Goal: Task Accomplishment & Management: Manage account settings

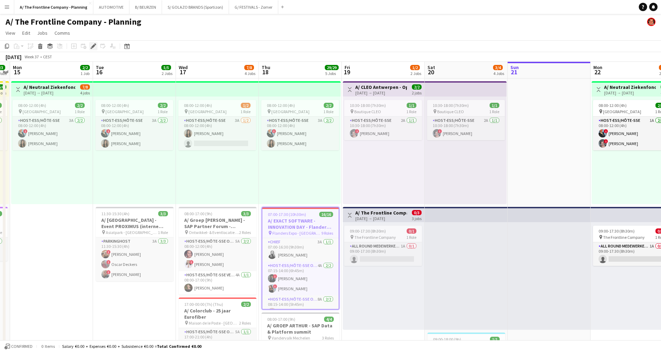
click at [94, 46] on icon at bounding box center [93, 46] width 4 height 4
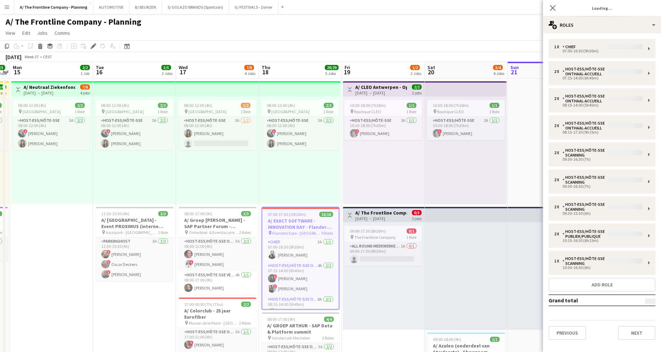
type input "**********"
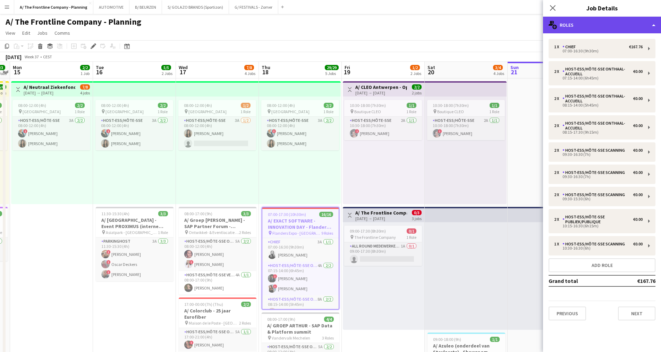
click at [602, 25] on div "multiple-users-add Roles" at bounding box center [602, 25] width 118 height 17
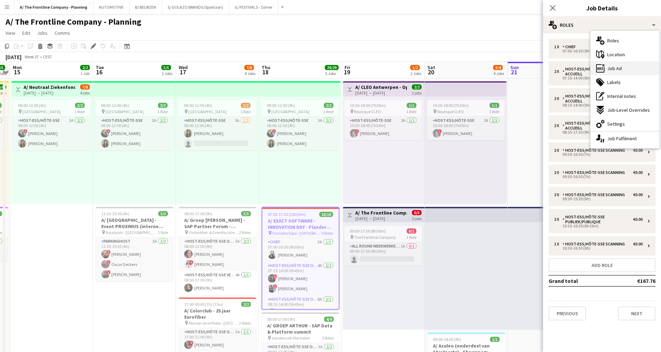
click at [623, 72] on div "ads-window Job Ad" at bounding box center [625, 68] width 69 height 14
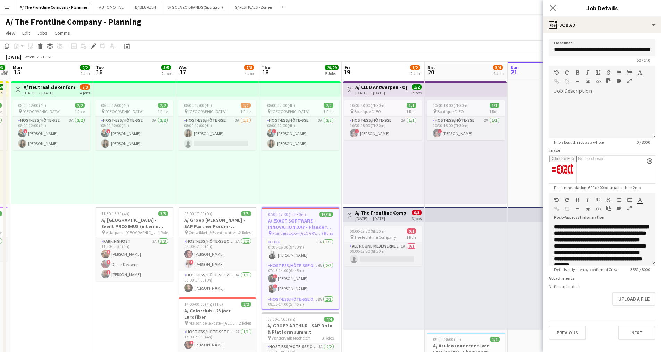
click at [631, 207] on icon "button" at bounding box center [630, 208] width 4 height 5
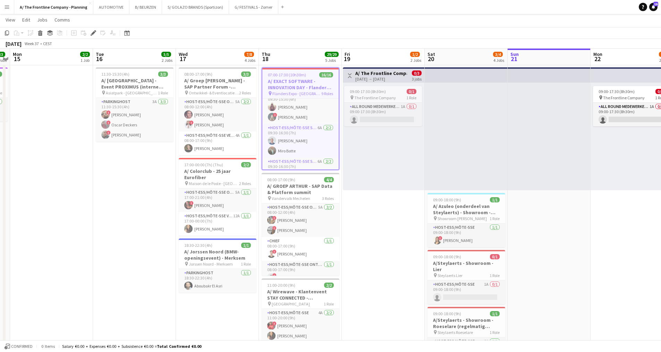
scroll to position [139, 0]
click at [95, 33] on icon "Edit" at bounding box center [94, 33] width 6 height 6
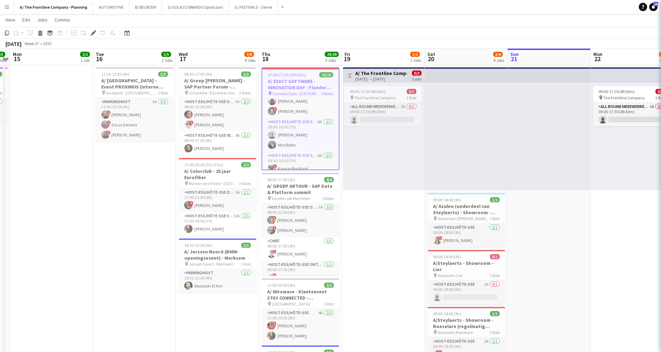
type input "**********"
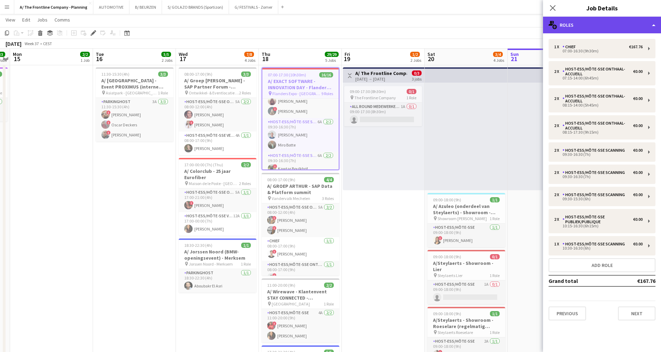
click at [610, 23] on div "multiple-users-add Roles" at bounding box center [602, 25] width 118 height 17
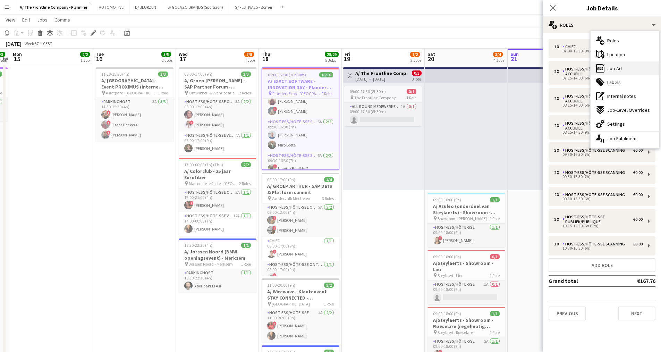
click at [618, 70] on span "Job Ad" at bounding box center [615, 68] width 15 height 6
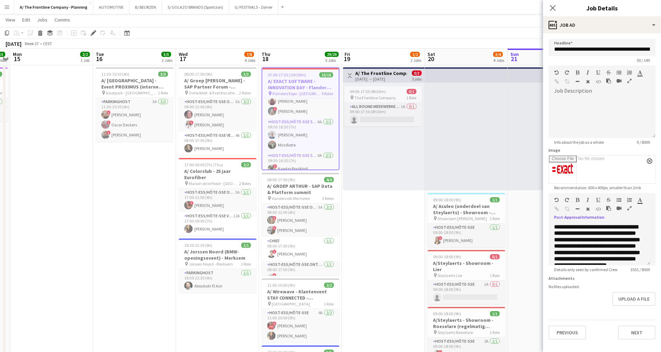
click at [631, 208] on icon "button" at bounding box center [630, 208] width 4 height 5
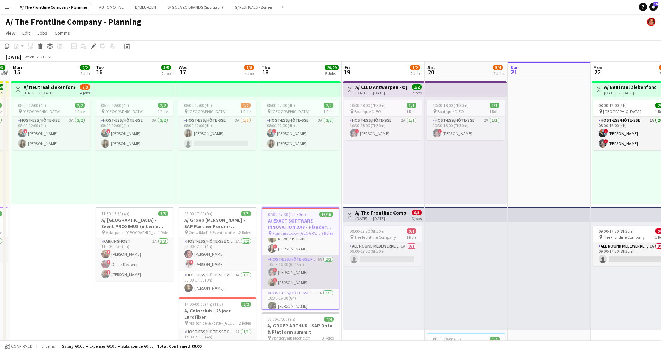
scroll to position [212, 0]
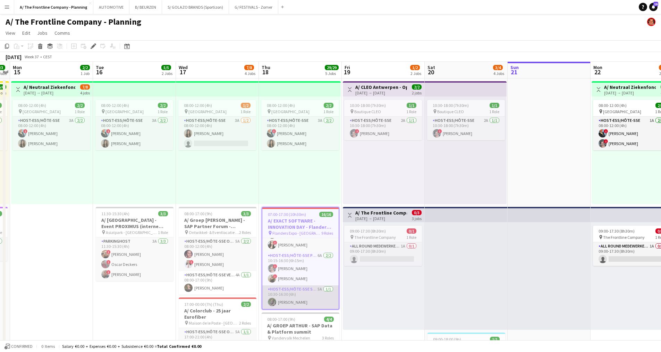
click at [303, 298] on app-card-role "Host-ess/Hôte-sse Scanning 5A 1/1 10:30-16:30 (6h) Shohina Behzoda" at bounding box center [300, 297] width 76 height 24
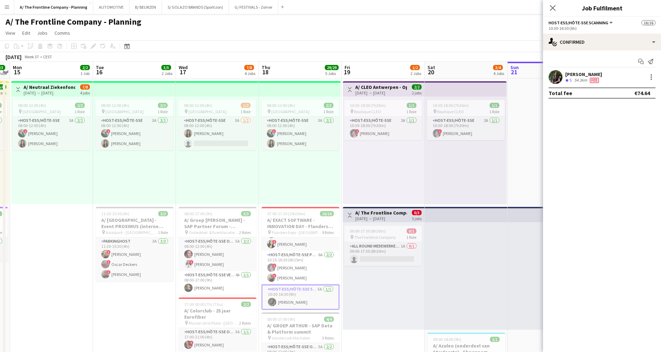
click at [579, 78] on div "54.3km" at bounding box center [581, 80] width 16 height 6
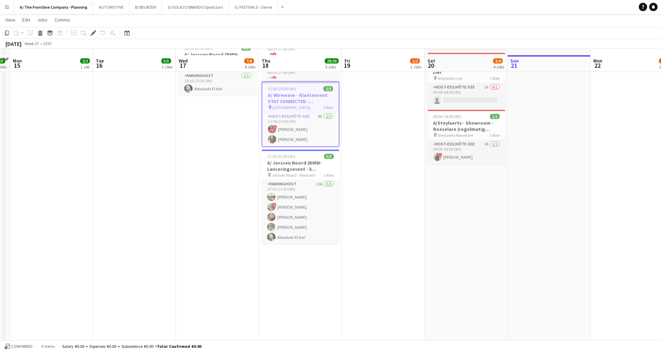
scroll to position [347, 0]
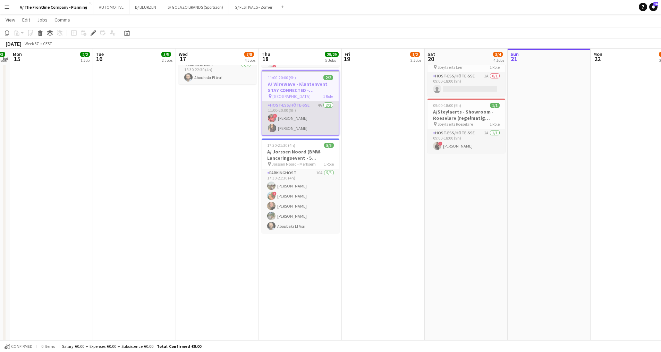
click at [315, 118] on app-card-role "Host-ess/Hôte-sse 4A 2/2 11:00-20:00 (9h) ! anatalia Kibonge Fadoua Belarbi" at bounding box center [300, 118] width 76 height 34
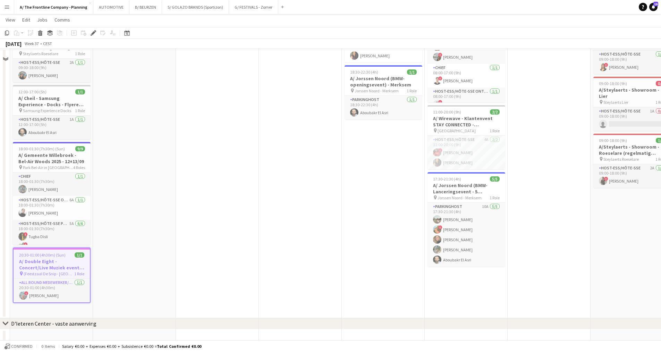
scroll to position [312, 0]
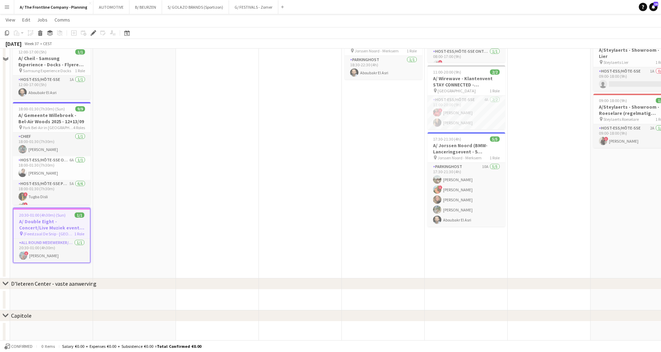
scroll to position [354, 0]
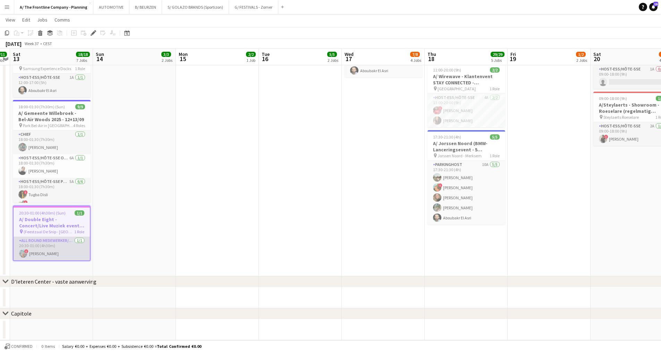
click at [33, 240] on app-card-role "All Round medewerker/collaborateur [DATE] 20:30-01:00 (4h30m) ! [PERSON_NAME]" at bounding box center [52, 249] width 76 height 24
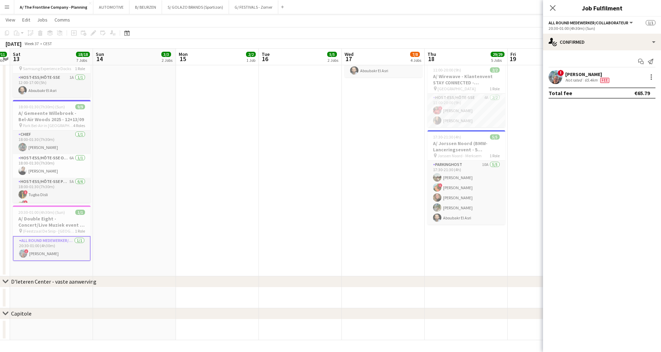
click at [322, 78] on div "65.4km" at bounding box center [592, 80] width 16 height 6
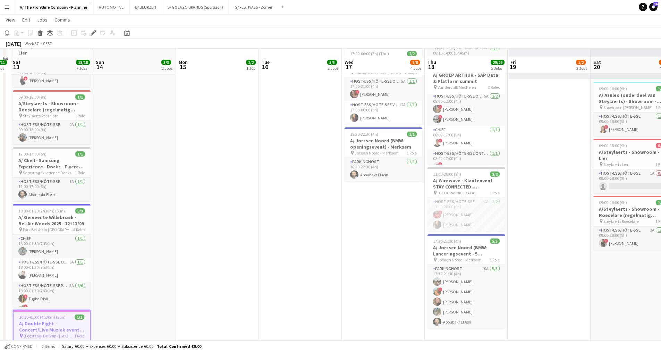
scroll to position [354, 0]
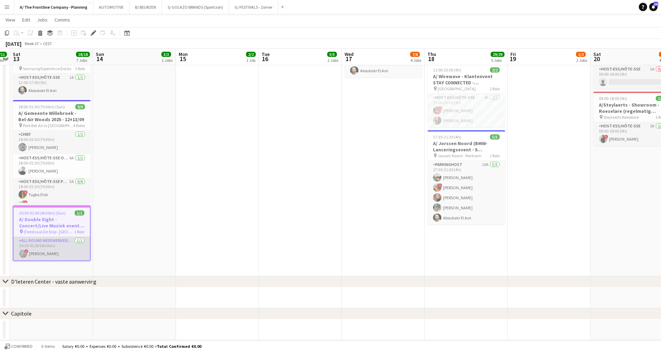
click at [55, 237] on app-card-role "All Round medewerker/collaborateur 1/1 20:30-01:00 (4h30m) ! Frederic Rogge" at bounding box center [52, 249] width 76 height 24
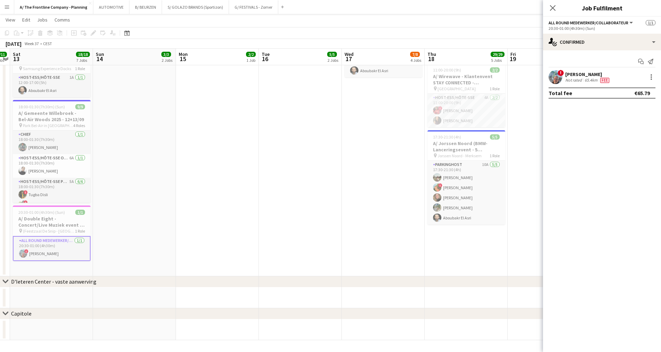
click at [322, 81] on div "65.4km" at bounding box center [592, 80] width 16 height 6
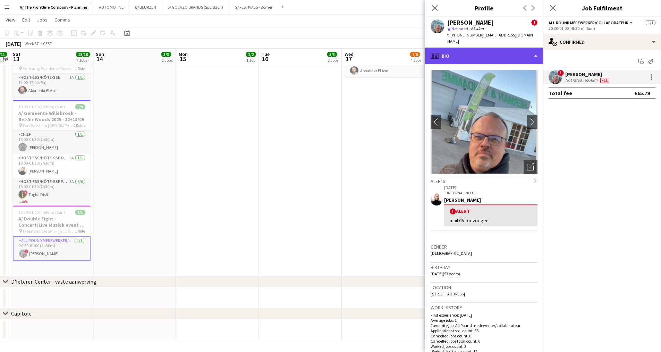
click at [322, 51] on div "profile Bio" at bounding box center [484, 56] width 118 height 17
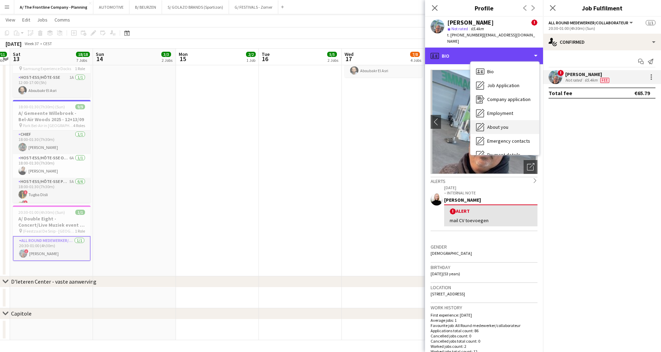
scroll to position [65, 0]
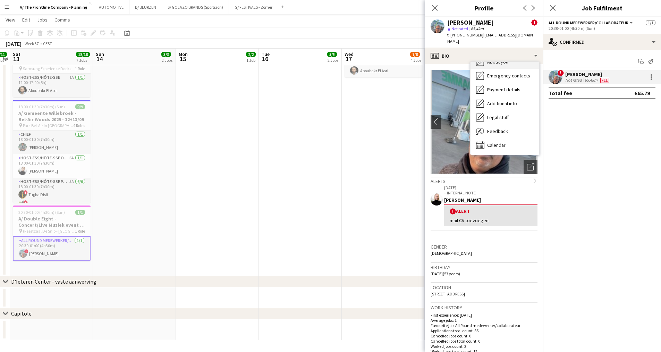
click at [322, 128] on span "Feedback" at bounding box center [497, 131] width 21 height 6
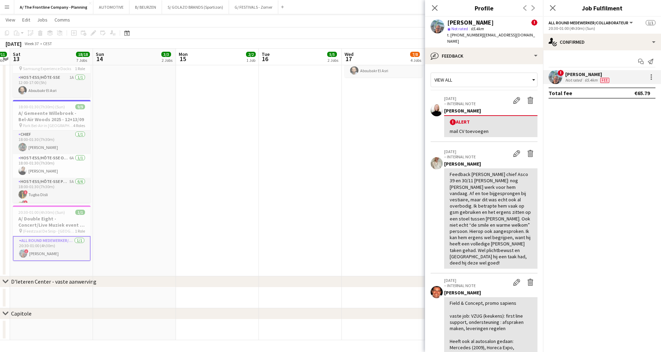
scroll to position [128, 0]
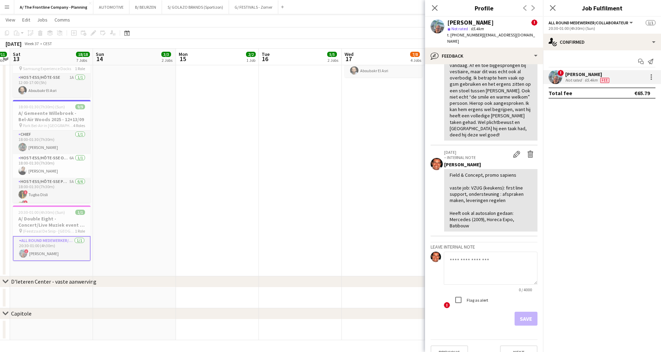
click at [322, 252] on textarea at bounding box center [491, 268] width 94 height 33
paste textarea "**********"
click at [322, 297] on label "Flag as alert" at bounding box center [477, 299] width 23 height 5
click at [322, 257] on textarea at bounding box center [488, 268] width 89 height 33
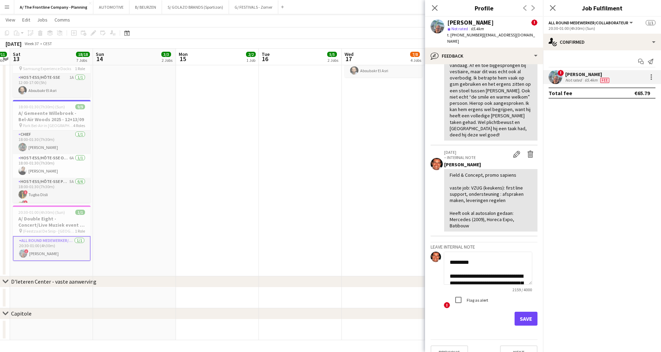
scroll to position [26, 0]
type textarea "**********"
click at [322, 312] on button "Save" at bounding box center [526, 319] width 23 height 14
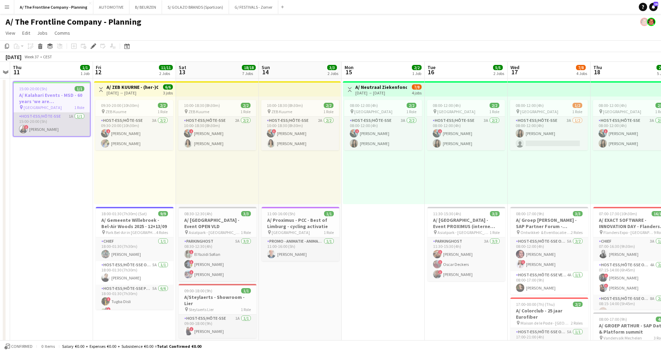
click at [43, 128] on app-card-role "Host-ess/Hôte-sse 1A [DATE] 15:00-20:00 (5h) ! Nawal Guemmar" at bounding box center [52, 124] width 76 height 24
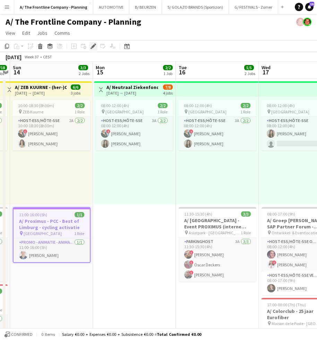
click at [93, 48] on icon at bounding box center [93, 46] width 4 height 4
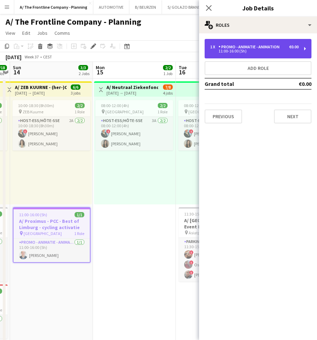
click at [275, 49] on div "11:00-16:00 (5h)" at bounding box center [254, 50] width 89 height 3
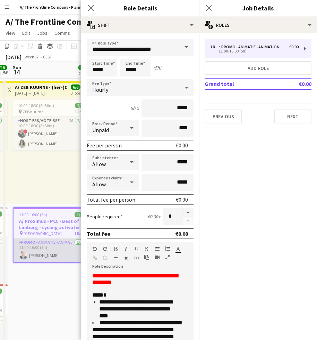
click at [49, 252] on app-card-role "Promo - Animatie - Animation [DATE] 11:00-16:00 (5h) [PERSON_NAME]" at bounding box center [52, 250] width 76 height 24
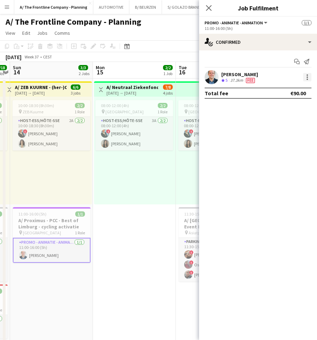
click at [307, 74] on div at bounding box center [307, 74] width 1 height 1
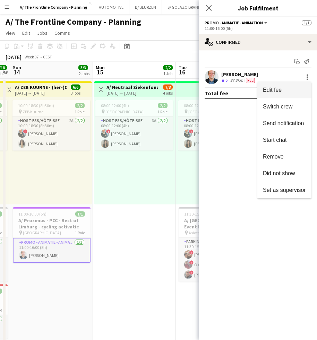
click at [283, 88] on span "Edit fee" at bounding box center [284, 90] width 43 height 6
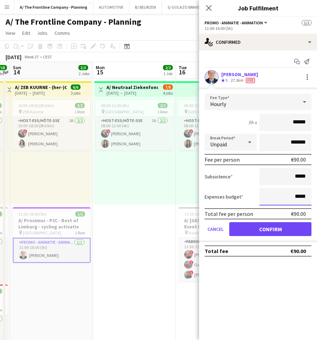
drag, startPoint x: 287, startPoint y: 191, endPoint x: 345, endPoint y: 201, distance: 58.6
type input "***"
click button "Confirm" at bounding box center [271, 229] width 82 height 14
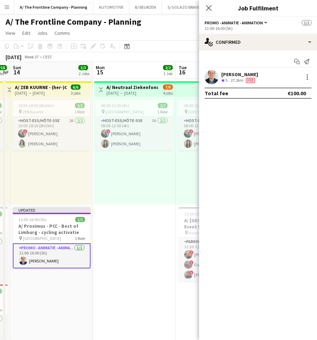
drag, startPoint x: 178, startPoint y: 56, endPoint x: 181, endPoint y: 51, distance: 5.4
click at [179, 53] on div "September 2025 Week 37 • CEST Publish 1 job Revert 1 job" at bounding box center [158, 57] width 317 height 10
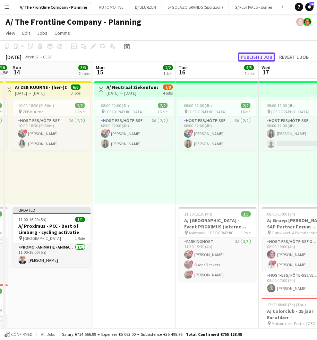
click at [270, 55] on button "Publish 1 job" at bounding box center [256, 56] width 37 height 9
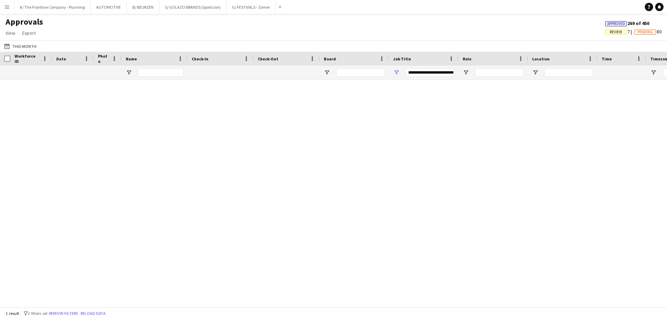
type input "**********"
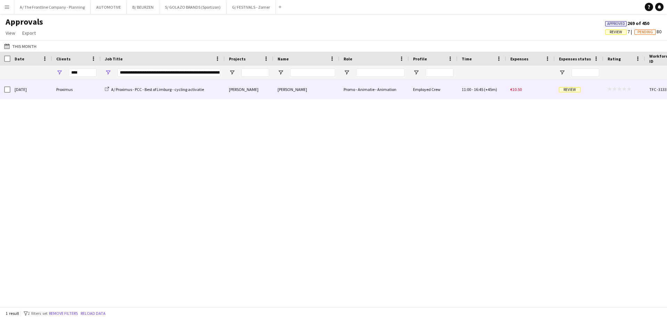
click at [78, 92] on div "Proximus" at bounding box center [76, 89] width 49 height 19
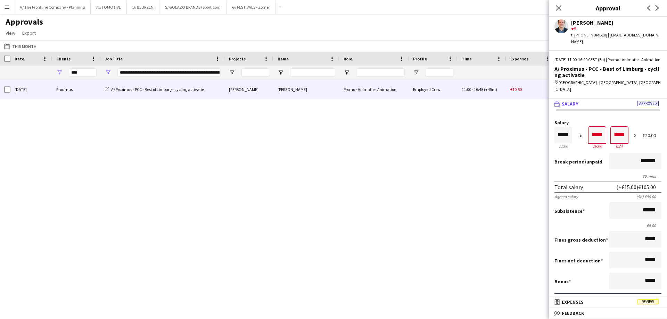
scroll to position [209, 0]
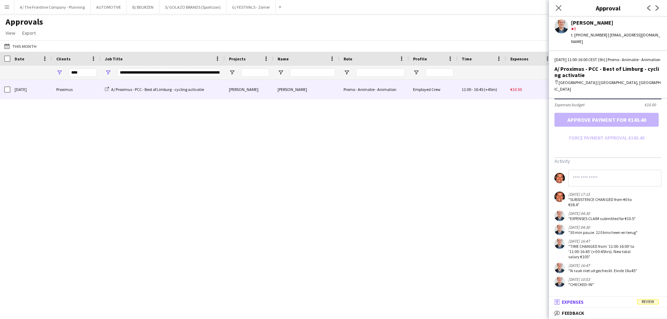
click at [576, 301] on span "Expenses" at bounding box center [572, 302] width 22 height 6
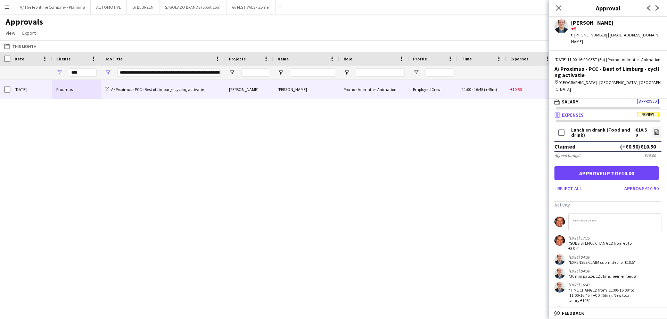
scroll to position [2, 0]
click at [619, 166] on button "Approve up to €10.00" at bounding box center [606, 173] width 104 height 14
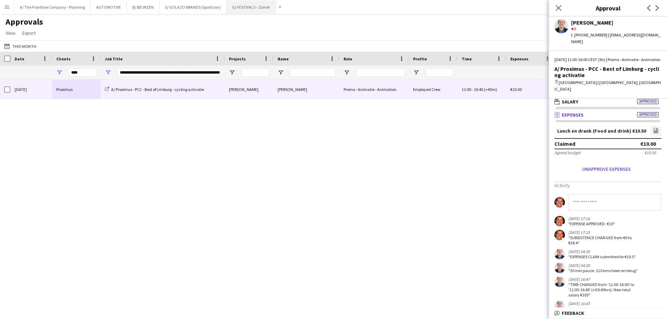
click at [239, 3] on button "G/ FESTIVALS - Zomer Close" at bounding box center [250, 7] width 49 height 14
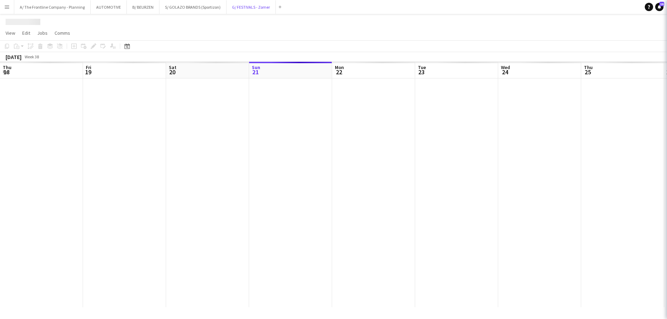
scroll to position [0, 166]
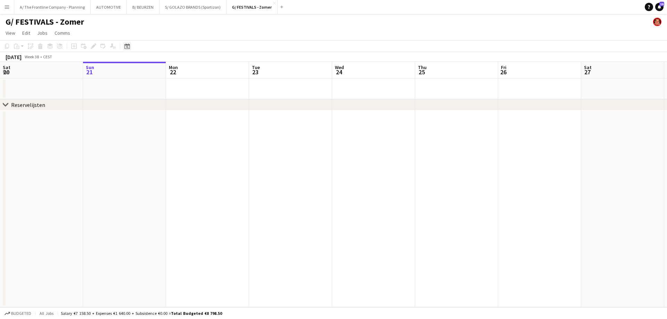
click at [130, 49] on div "Date picker" at bounding box center [127, 46] width 8 height 8
click at [169, 69] on span "Previous month" at bounding box center [169, 70] width 14 height 14
click at [167, 122] on button "20" at bounding box center [164, 125] width 9 height 9
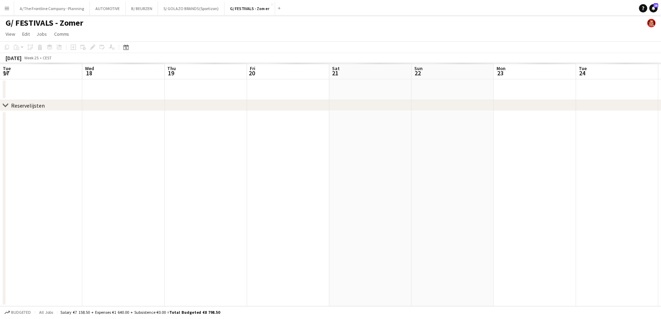
scroll to position [0, 239]
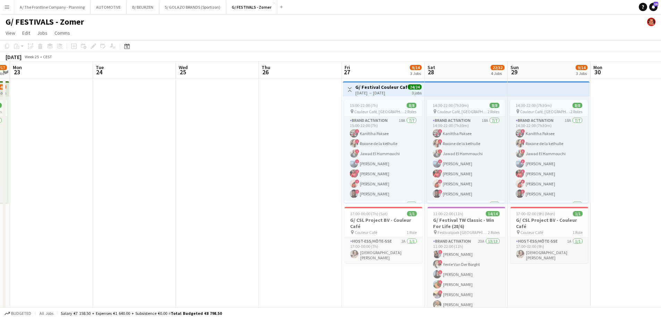
drag, startPoint x: 532, startPoint y: 200, endPoint x: 190, endPoint y: 174, distance: 342.6
click at [112, 176] on app-calendar-viewport "Fri 20 12/17 2 Jobs Sat 21 22/29 3 Jobs Sun 22 12/17 2 Jobs Mon 23 Tue 24 Wed 2…" at bounding box center [330, 303] width 661 height 482
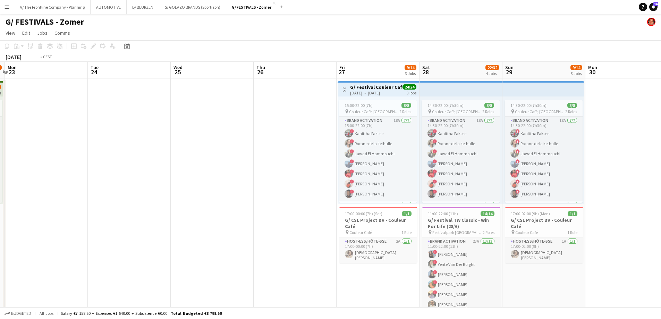
scroll to position [0, 245]
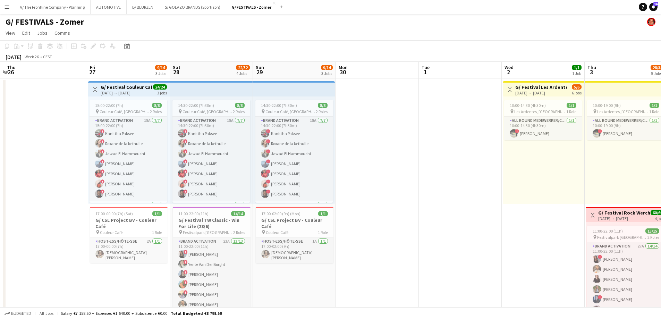
drag, startPoint x: 153, startPoint y: 168, endPoint x: 12, endPoint y: 150, distance: 142.1
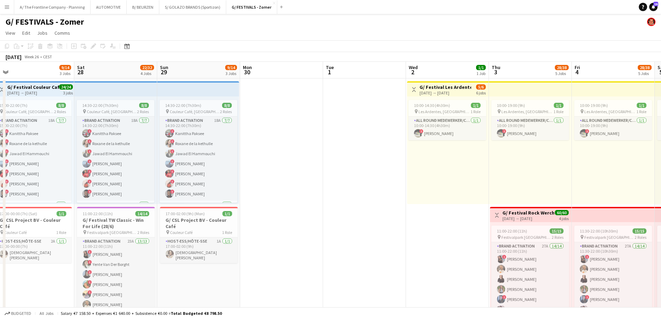
drag, startPoint x: 376, startPoint y: 167, endPoint x: 166, endPoint y: 160, distance: 209.8
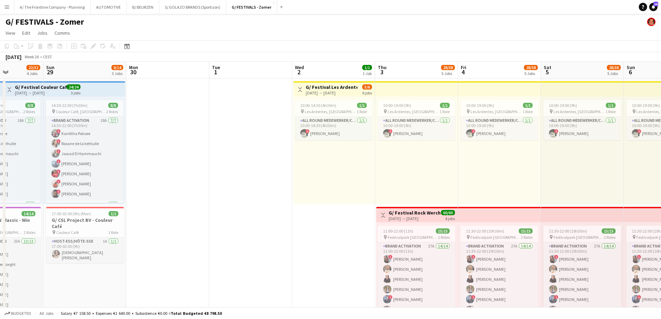
scroll to position [0, 233]
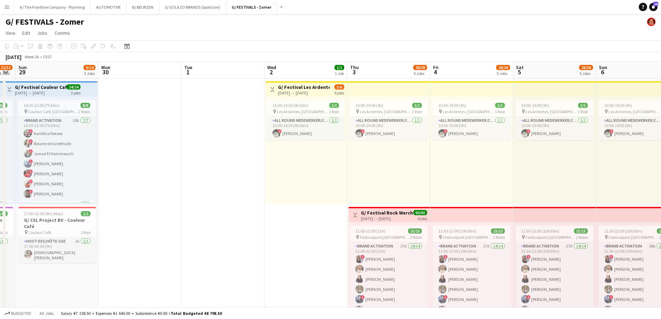
drag, startPoint x: 285, startPoint y: 165, endPoint x: 257, endPoint y: 169, distance: 28.0
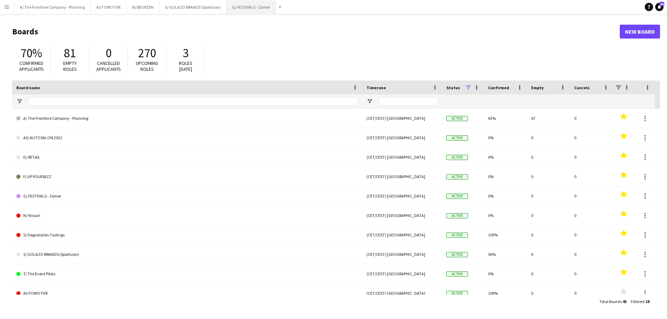
click at [252, 8] on button "G/ FESTIVALS - Zomer Close" at bounding box center [250, 7] width 49 height 14
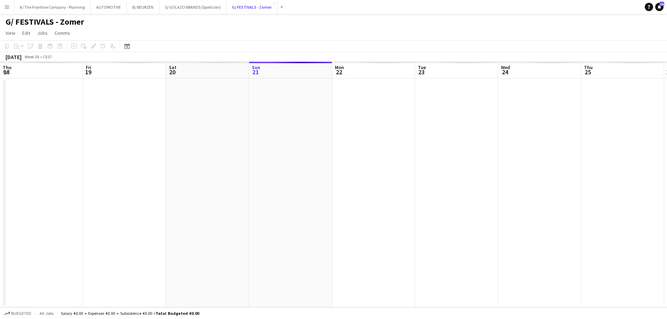
scroll to position [0, 166]
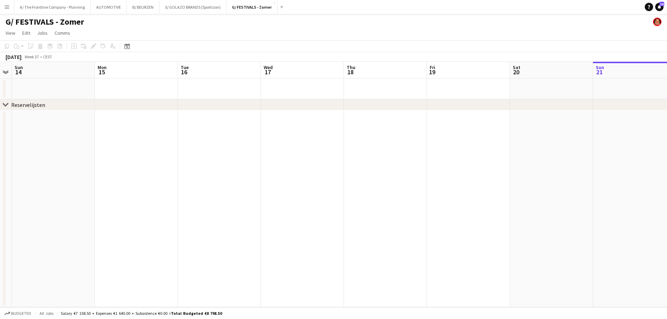
drag, startPoint x: 384, startPoint y: 143, endPoint x: 601, endPoint y: 133, distance: 217.6
click at [603, 133] on app-calendar-viewport "Thu 11 Fri 12 Sat 13 Sun 14 Mon 15 Tue 16 Wed 17 Thu 18 Fri 19 Sat 20 Sun 21 Mo…" at bounding box center [333, 184] width 667 height 245
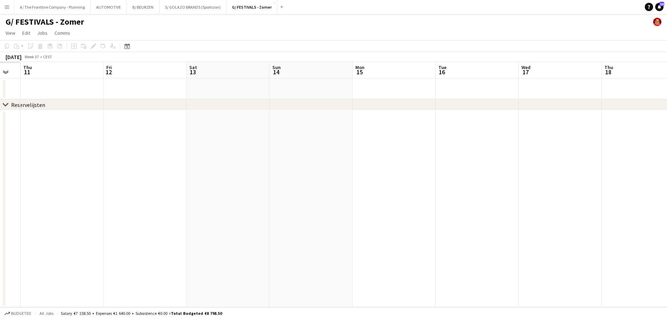
drag, startPoint x: 202, startPoint y: 171, endPoint x: 535, endPoint y: 177, distance: 333.7
click at [666, 168] on app-calendar-viewport "Tue 9 Wed 10 Thu 11 Fri 12 Sat 13 Sun 14 Mon 15 Tue 16 Wed 17 Thu 18 Fri 19 Sat…" at bounding box center [333, 184] width 667 height 245
drag, startPoint x: 252, startPoint y: 175, endPoint x: 644, endPoint y: 168, distance: 391.7
click at [645, 168] on app-calendar-viewport "Fri 5 Sat 6 Sun 7 Mon 8 Tue 9 Wed 10 Thu 11 Fri 12 Sat 13 Sun 14 Mon 15 Tue 16 …" at bounding box center [333, 184] width 667 height 245
click at [559, 158] on app-calendar-viewport "Wed 27 Thu 28 Fri 29 Sat 30 Sun 31 Mon 1 Tue 2 Wed 3 Thu 4 Fri 5 Sat 6 Sun 7 Mo…" at bounding box center [333, 184] width 667 height 245
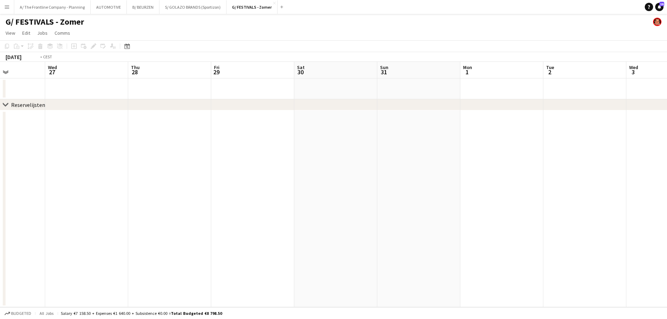
drag, startPoint x: 169, startPoint y: 158, endPoint x: 345, endPoint y: 156, distance: 175.7
click at [521, 157] on app-calendar-viewport "Sun 24 Mon 25 Tue 26 Wed 27 Thu 28 Fri 29 Sat 30 Sun 31 Mon 1 Tue 2 Wed 3 Thu 4…" at bounding box center [333, 184] width 667 height 245
drag, startPoint x: 319, startPoint y: 158, endPoint x: 495, endPoint y: 156, distance: 175.7
click at [540, 156] on app-calendar-viewport "Wed 20 Thu 21 Fri 22 Sat 23 Sun 24 Mon 25 Tue 26 Wed 27 Thu 28 Fri 29 Sat 30 Su…" at bounding box center [333, 184] width 667 height 245
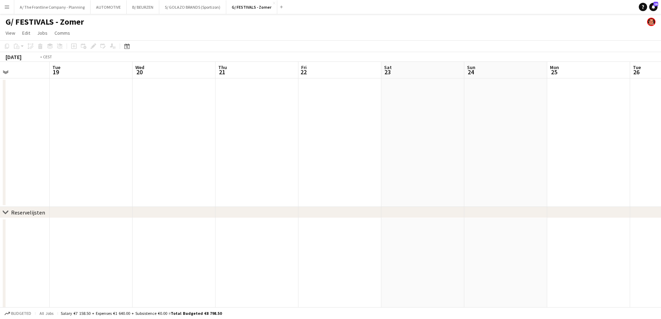
drag, startPoint x: 165, startPoint y: 161, endPoint x: 489, endPoint y: 156, distance: 324.0
click at [514, 155] on app-calendar-viewport "Sun 17 15/20 2 Jobs Mon 18 Tue 19 Wed 20 Thu 21 Fri 22 Sat 23 Sun 24 Mon 25 Tue…" at bounding box center [330, 196] width 661 height 268
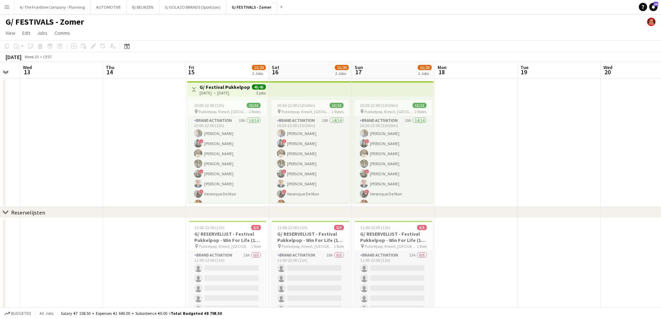
drag, startPoint x: 258, startPoint y: 164, endPoint x: 480, endPoint y: 159, distance: 222.6
click at [480, 159] on app-calendar-viewport "Mon 11 Tue 12 Wed 13 Thu 14 Fri 15 15/20 2 Jobs Sat 16 15/20 2 Jobs Sun 17 15/2…" at bounding box center [330, 196] width 661 height 268
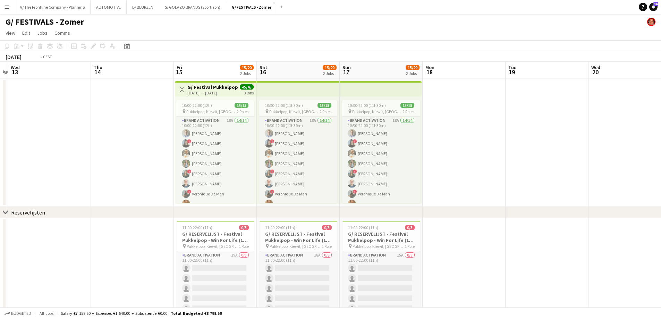
scroll to position [0, 147]
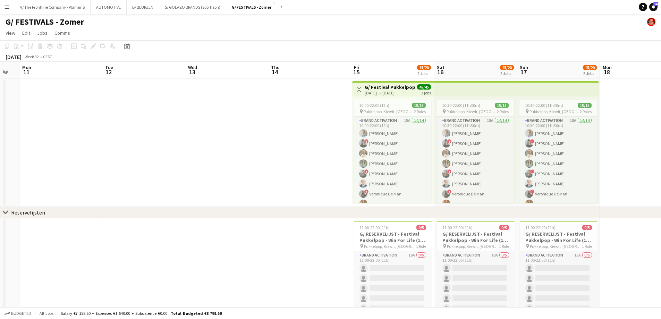
drag, startPoint x: 124, startPoint y: 153, endPoint x: 287, endPoint y: 144, distance: 164.1
click at [287, 144] on app-calendar-viewport "Sat 9 Sun 10 Mon 11 Tue 12 Wed 13 Thu 14 Fri 15 15/20 2 Jobs Sat 16 15/20 2 Job…" at bounding box center [330, 196] width 661 height 268
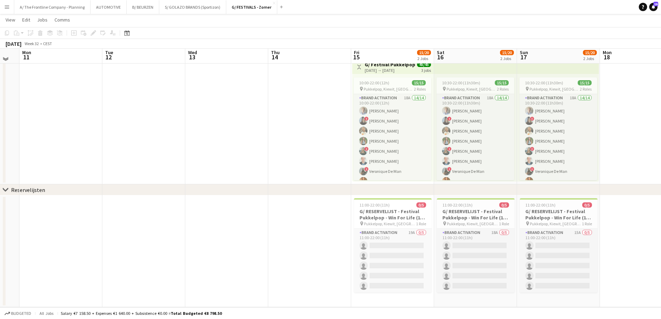
scroll to position [0, 0]
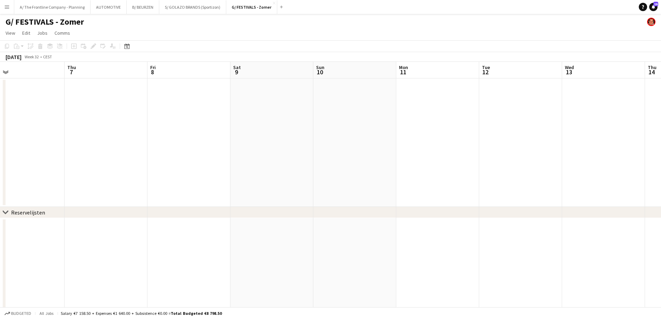
drag, startPoint x: 275, startPoint y: 141, endPoint x: 579, endPoint y: 141, distance: 304.2
click at [579, 141] on app-calendar-viewport "Mon 4 Tue 5 Wed 6 Thu 7 Fri 8 Sat 9 Sun 10 Mon 11 Tue 12 Wed 13 Thu 14 Fri 15 1…" at bounding box center [330, 196] width 661 height 268
drag, startPoint x: 192, startPoint y: 146, endPoint x: 630, endPoint y: 140, distance: 438.2
click at [633, 140] on app-calendar-viewport "Sun 3 Mon 4 Tue 5 Wed 6 Thu 7 Fri 8 Sat 9 Sun 10 Mon 11 Tue 12 Wed 13 Thu 14 Fr…" at bounding box center [330, 196] width 661 height 268
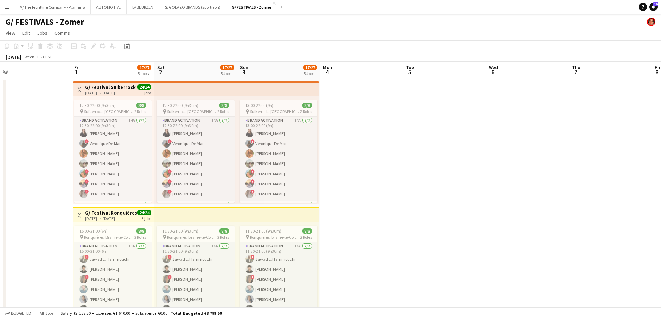
scroll to position [0, 202]
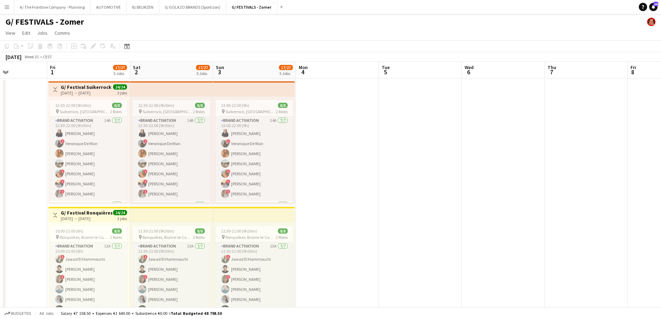
drag, startPoint x: 313, startPoint y: 144, endPoint x: 516, endPoint y: 140, distance: 203.5
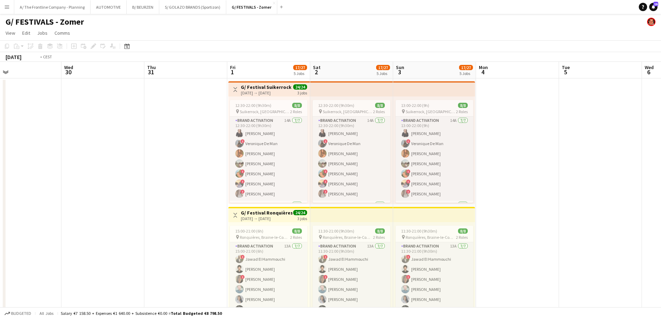
scroll to position [0, 185]
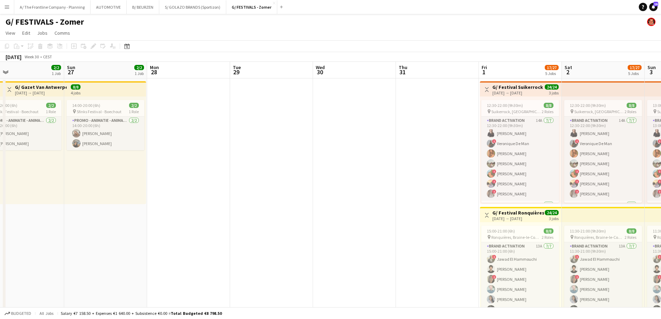
drag, startPoint x: 145, startPoint y: 152, endPoint x: 411, endPoint y: 145, distance: 266.0
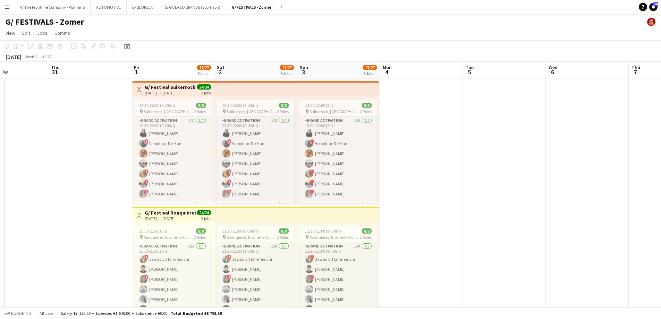
drag, startPoint x: 375, startPoint y: 153, endPoint x: 27, endPoint y: 129, distance: 348.7
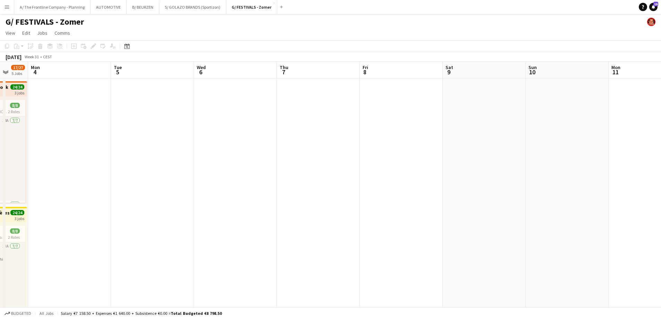
drag, startPoint x: 468, startPoint y: 132, endPoint x: 269, endPoint y: 135, distance: 198.6
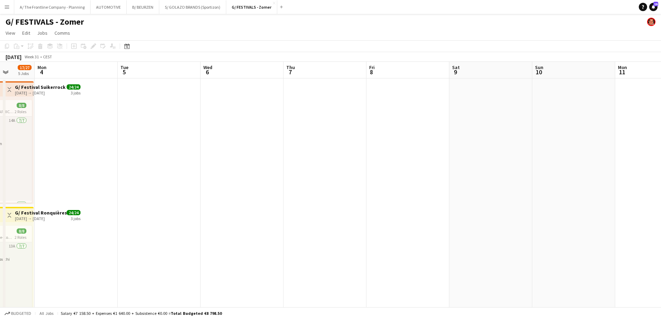
drag, startPoint x: 441, startPoint y: 134, endPoint x: 456, endPoint y: 129, distance: 15.9
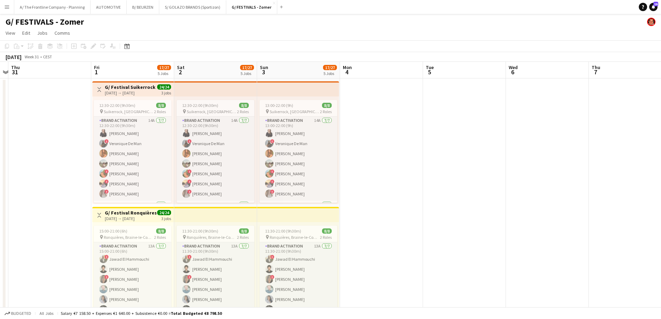
drag, startPoint x: 436, startPoint y: 127, endPoint x: 514, endPoint y: 116, distance: 78.9
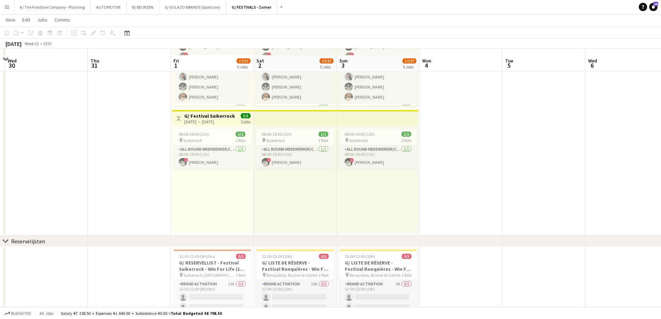
scroll to position [243, 0]
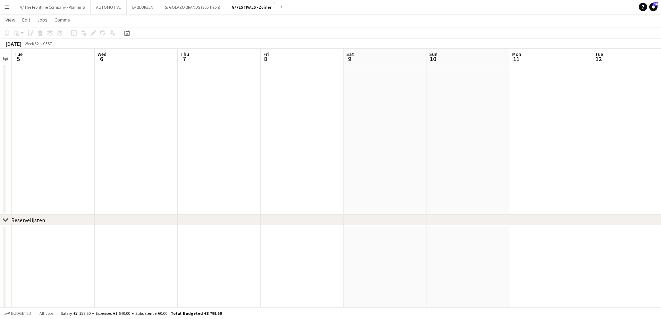
drag, startPoint x: 472, startPoint y: 124, endPoint x: 58, endPoint y: 112, distance: 413.7
click at [58, 112] on app-calendar-viewport "Sat 2 17/27 5 Jobs Sun 3 17/27 5 Jobs Mon 4 Tue 5 Wed 6 Thu 7 Fri 8 Sat 9 Sun 1…" at bounding box center [330, 109] width 661 height 651
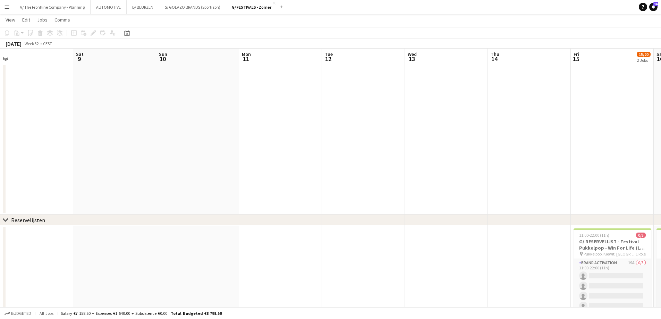
drag, startPoint x: 245, startPoint y: 117, endPoint x: 140, endPoint y: 117, distance: 105.6
click at [140, 117] on app-calendar-viewport "Tue 5 Wed 6 Thu 7 Fri 8 Sat 9 Sun 10 Mon 11 Tue 12 Wed 13 Thu 14 Fri 15 15/20 2…" at bounding box center [330, 109] width 661 height 651
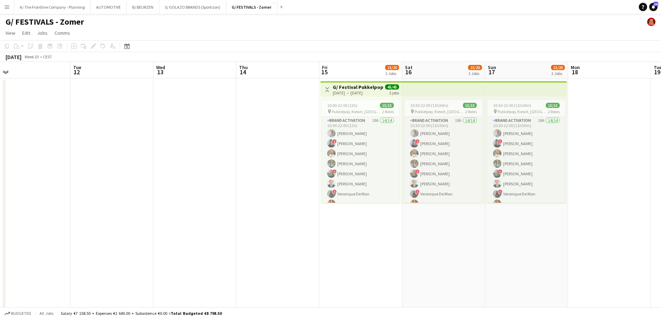
scroll to position [0, 266]
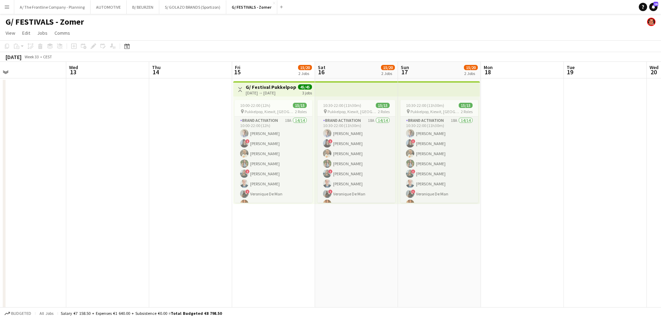
drag, startPoint x: 323, startPoint y: 148, endPoint x: 72, endPoint y: 139, distance: 251.9
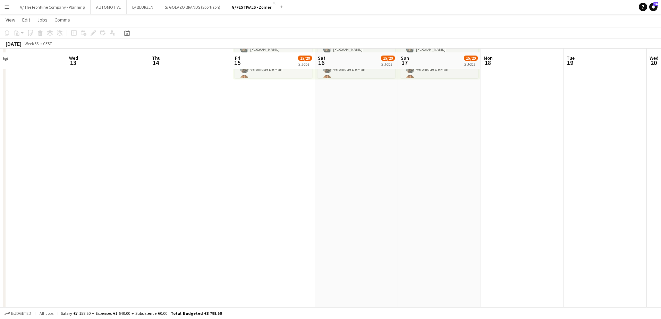
scroll to position [0, 0]
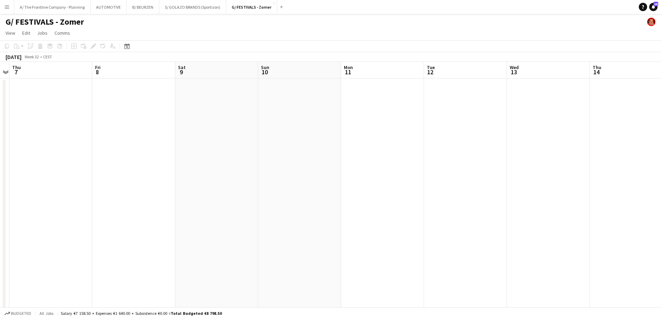
drag, startPoint x: 135, startPoint y: 173, endPoint x: 576, endPoint y: 149, distance: 441.6
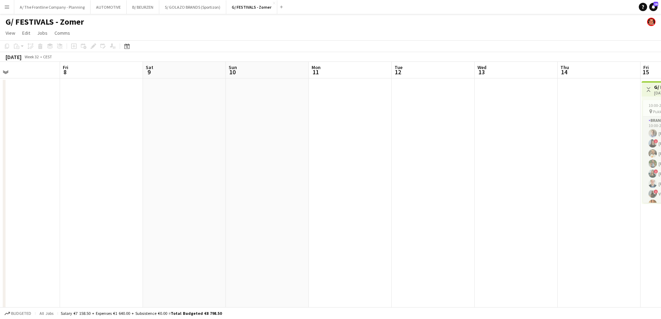
drag, startPoint x: 306, startPoint y: 147, endPoint x: 313, endPoint y: 147, distance: 7.3
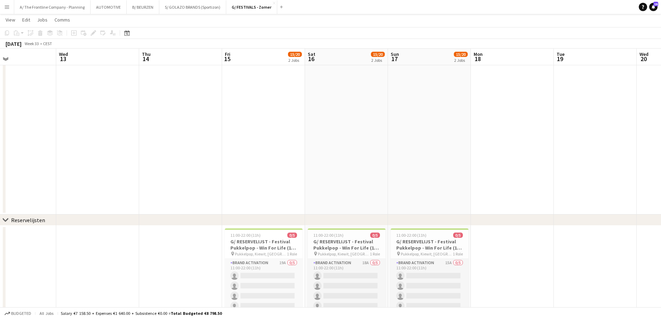
scroll to position [0, 201]
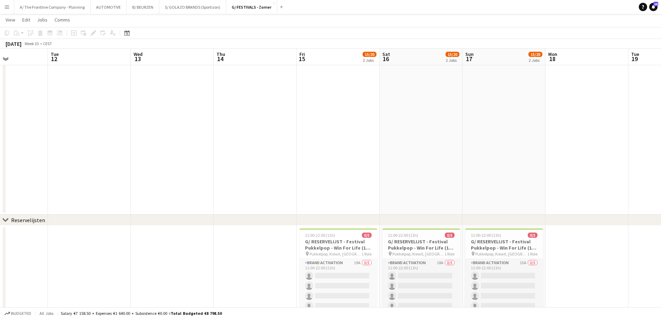
drag, startPoint x: 326, startPoint y: 133, endPoint x: 17, endPoint y: 130, distance: 309.0
click at [17, 130] on app-calendar-viewport "Sat 9 Sun 10 Mon 11 Tue 12 Wed 13 Thu 14 Fri 15 15/20 2 Jobs Sat 16 15/20 2 Job…" at bounding box center [330, 109] width 661 height 651
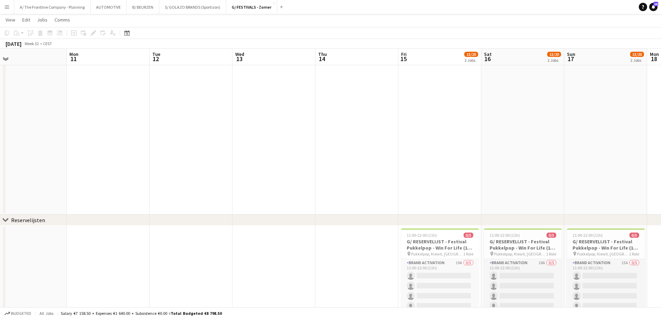
drag, startPoint x: 215, startPoint y: 141, endPoint x: 513, endPoint y: 106, distance: 300.4
click at [510, 107] on app-calendar-viewport "Fri 8 Sat 9 Sun 10 Mon 11 Tue 12 Wed 13 Thu 14 Fri 15 15/20 2 Jobs Sat 16 15/20…" at bounding box center [330, 109] width 661 height 651
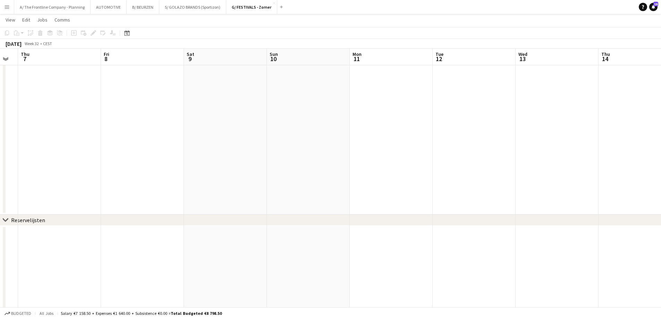
scroll to position [0, 243]
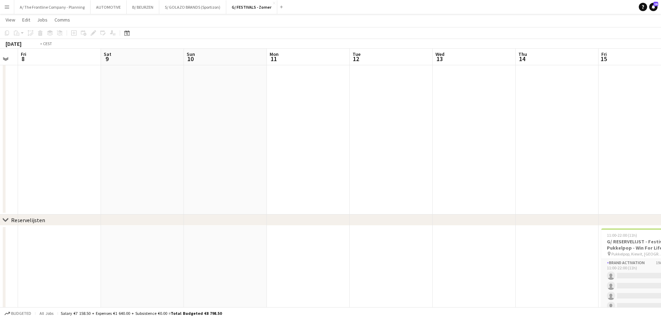
drag, startPoint x: 152, startPoint y: 134, endPoint x: 551, endPoint y: 121, distance: 399.2
click at [551, 121] on app-calendar-viewport "Tue 5 Wed 6 Thu 7 Fri 8 Sat 9 Sun 10 Mon 11 Tue 12 Wed 13 Thu 14 Fri 15 15/20 2…" at bounding box center [330, 109] width 661 height 651
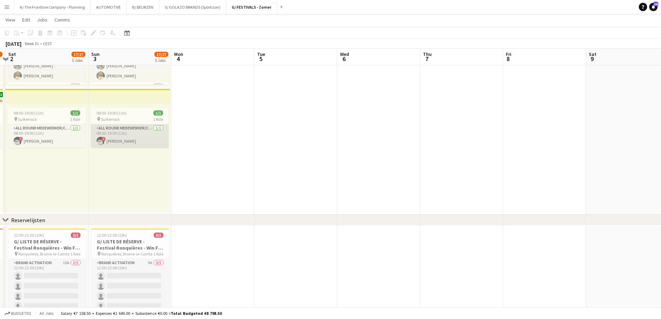
click at [114, 140] on app-card-role "All Round medewerker/collaborateur [DATE] 08:00-19:00 (11h) ! [PERSON_NAME]" at bounding box center [130, 136] width 78 height 24
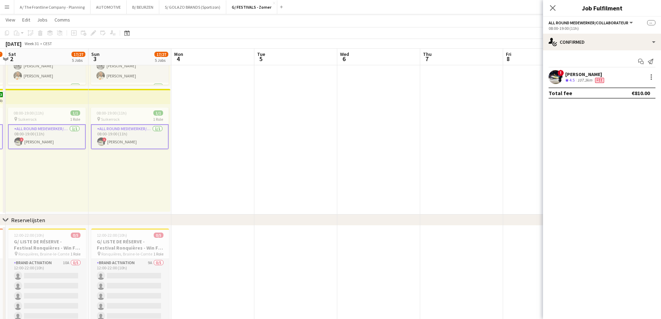
click at [577, 81] on div "107.3km" at bounding box center [585, 80] width 18 height 6
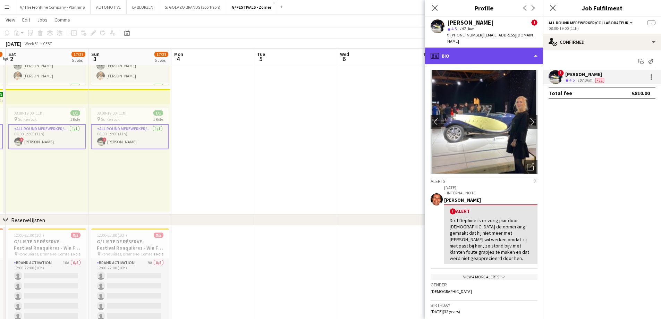
click at [490, 49] on div "profile Bio" at bounding box center [484, 56] width 118 height 17
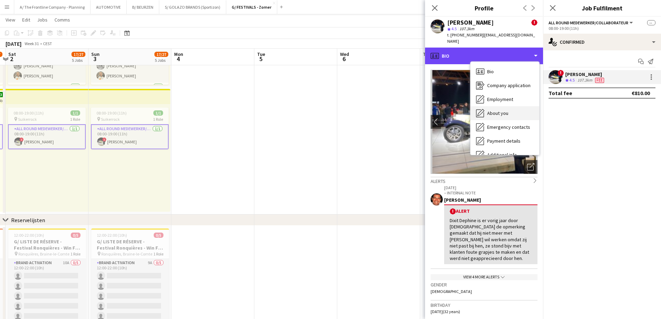
scroll to position [51, 0]
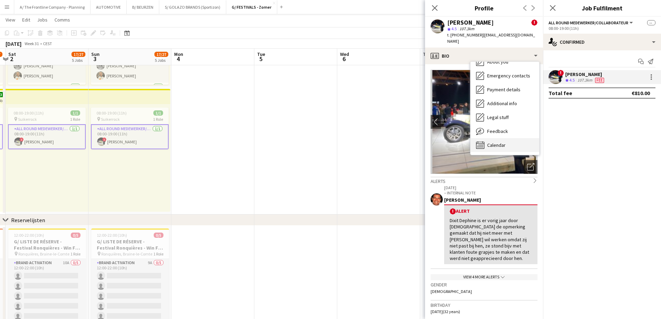
click at [495, 142] on span "Calendar" at bounding box center [496, 145] width 18 height 6
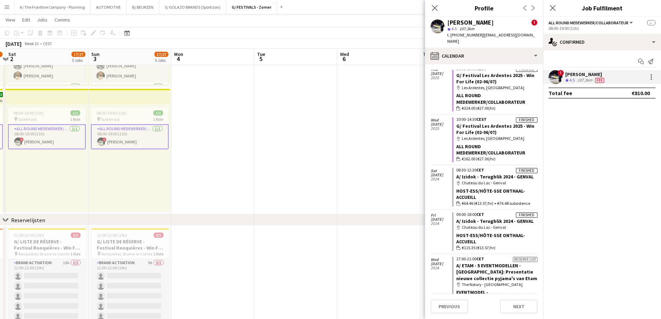
scroll to position [1136, 0]
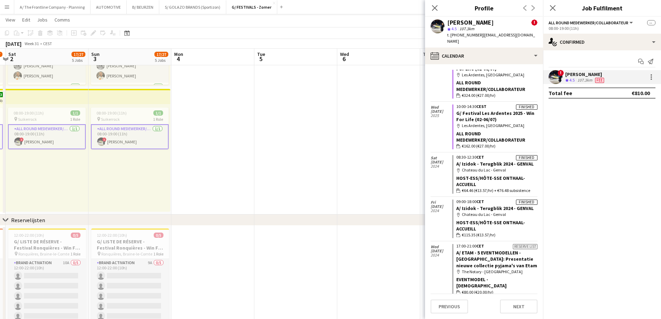
click at [228, 137] on app-date-cell at bounding box center [213, 25] width 83 height 380
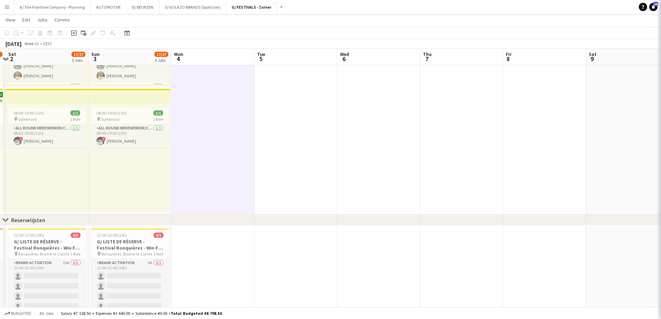
scroll to position [0, 243]
click at [225, 162] on app-date-cell at bounding box center [213, 25] width 83 height 380
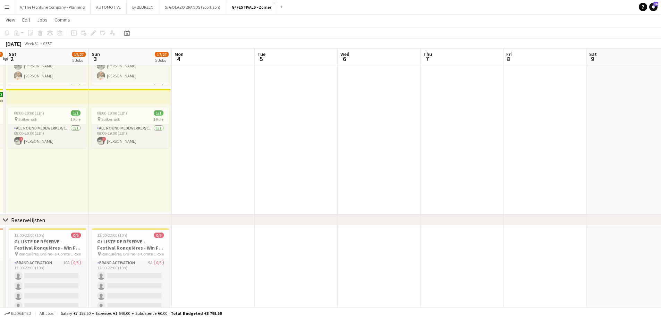
click at [7, 6] on app-icon "Menu" at bounding box center [7, 7] width 6 height 6
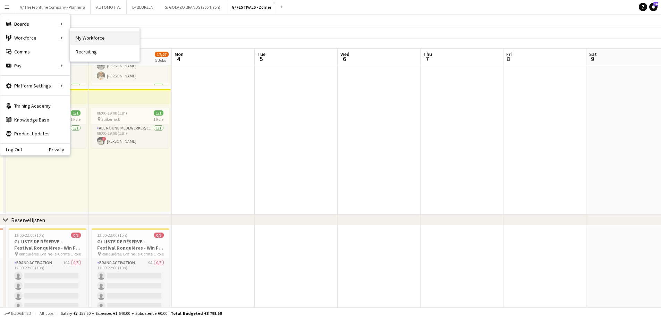
click at [87, 33] on link "My Workforce" at bounding box center [104, 38] width 69 height 14
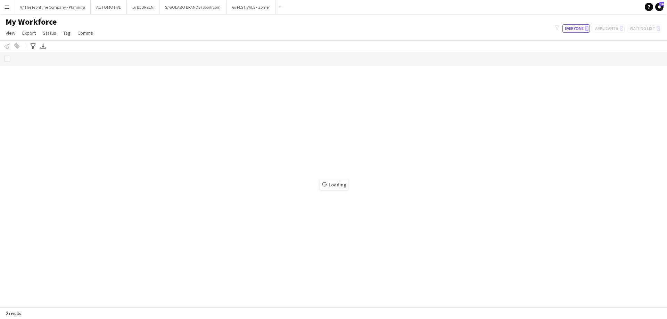
click at [8, 6] on app-icon "Menu" at bounding box center [7, 7] width 6 height 6
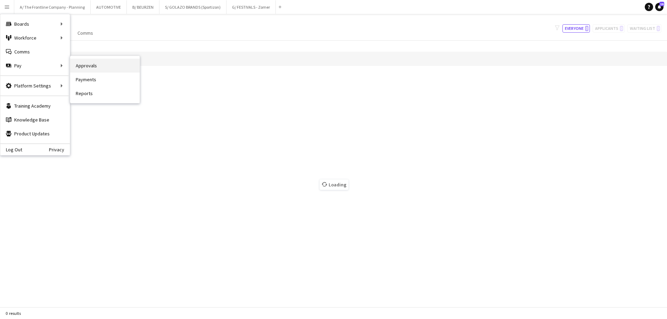
click at [82, 65] on link "Approvals" at bounding box center [104, 66] width 69 height 14
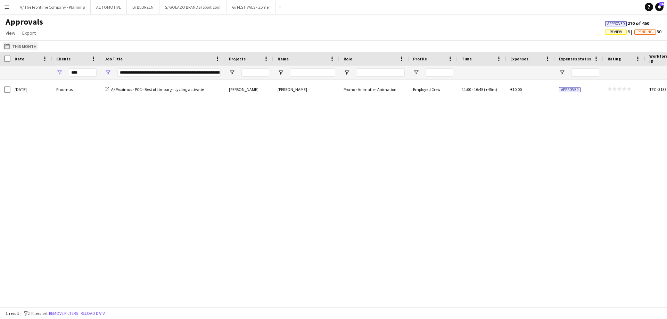
click at [26, 44] on button "This Month This Month" at bounding box center [20, 46] width 35 height 8
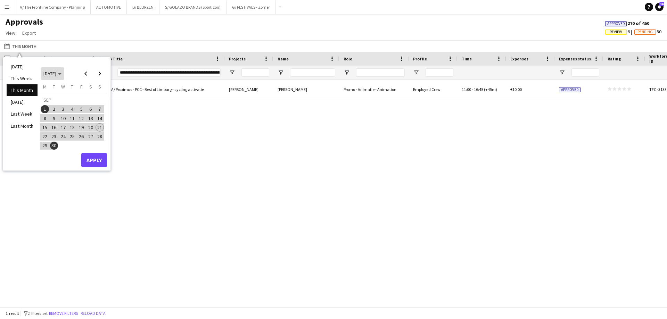
click at [53, 72] on span "[DATE]" at bounding box center [49, 73] width 13 height 6
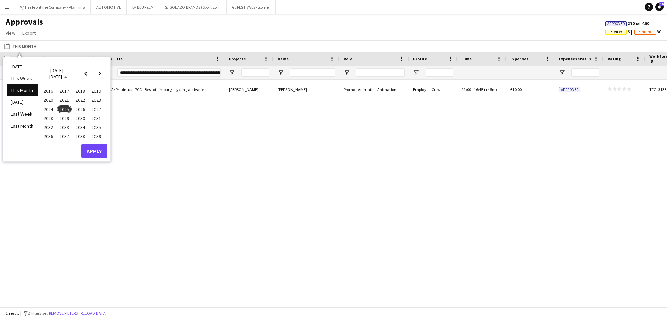
click at [64, 109] on span "2025" at bounding box center [64, 109] width 14 height 8
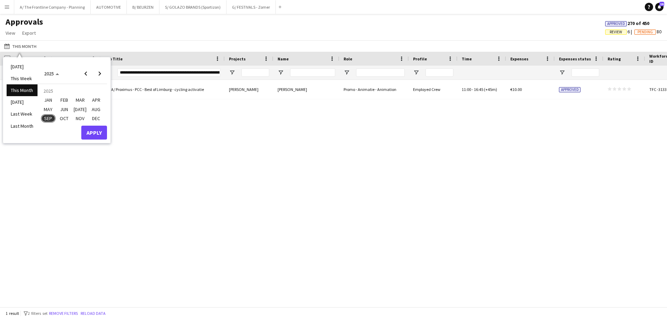
click at [51, 101] on span "JAN" at bounding box center [48, 100] width 14 height 8
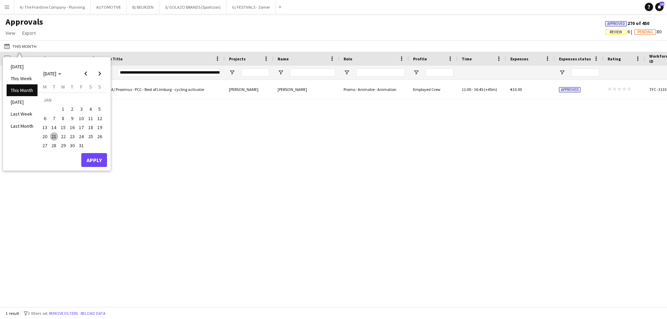
click at [75, 124] on span "16" at bounding box center [72, 127] width 8 height 8
click at [93, 159] on button "Apply" at bounding box center [94, 160] width 26 height 14
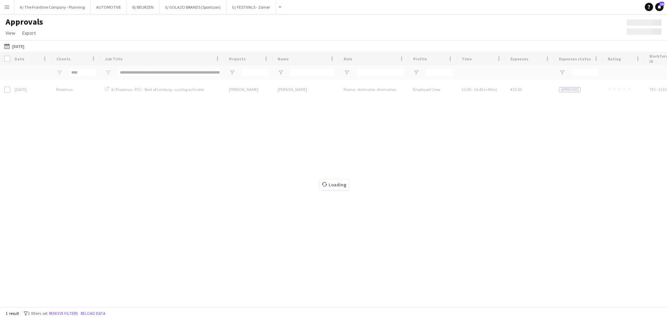
type input "***"
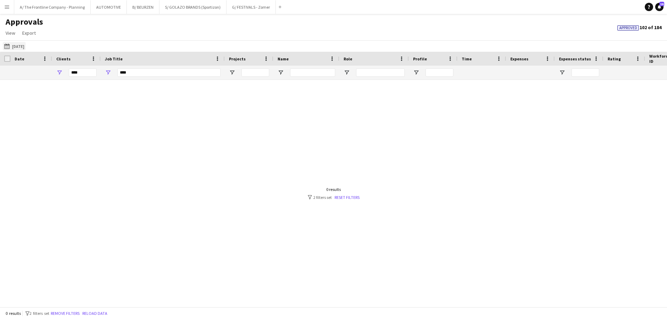
click at [20, 47] on button "This Month [DATE]" at bounding box center [14, 46] width 23 height 8
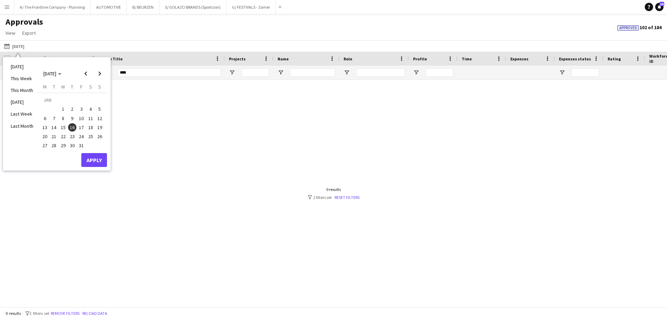
click at [62, 109] on span "1" at bounding box center [63, 109] width 8 height 8
click at [81, 143] on span "31" at bounding box center [81, 146] width 8 height 8
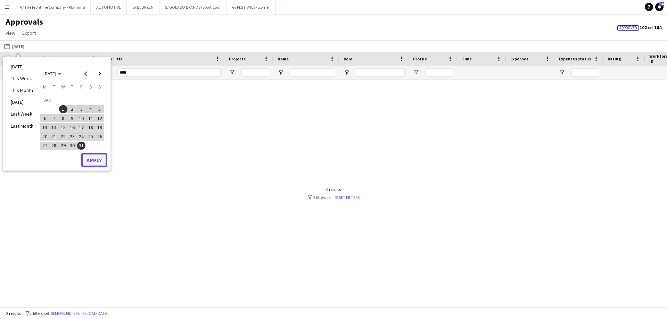
click at [90, 159] on button "Apply" at bounding box center [94, 160] width 26 height 14
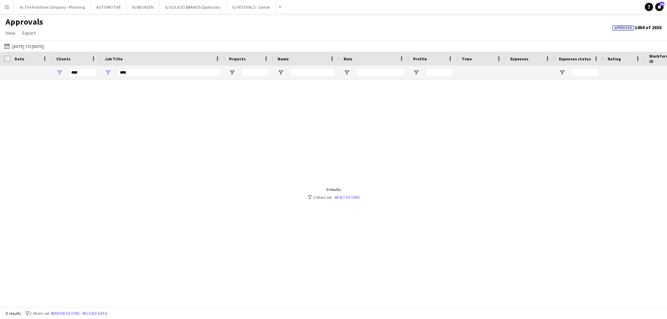
drag, startPoint x: 81, startPoint y: 70, endPoint x: 54, endPoint y: 73, distance: 26.9
click at [54, 73] on div "****" at bounding box center [76, 73] width 49 height 14
drag, startPoint x: 84, startPoint y: 69, endPoint x: 51, endPoint y: 75, distance: 33.9
click at [51, 75] on div "*** ****" at bounding box center [343, 73] width 686 height 14
click at [108, 73] on span "Open Filter Menu" at bounding box center [108, 72] width 6 height 6
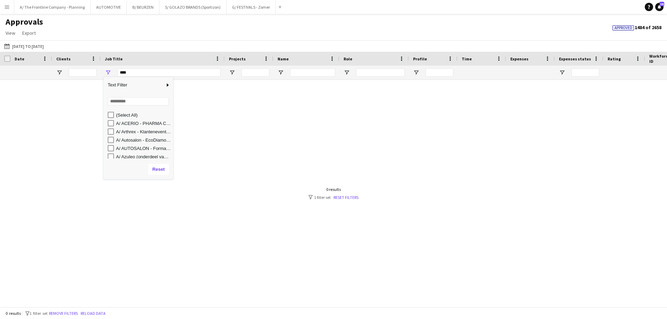
click at [114, 115] on div "(Select All)" at bounding box center [140, 115] width 65 height 8
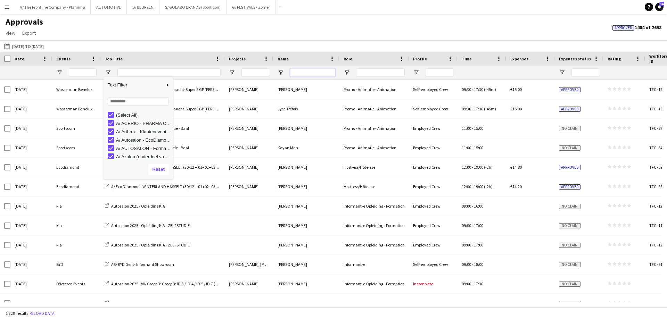
click at [313, 73] on input "Name Filter Input" at bounding box center [312, 72] width 45 height 8
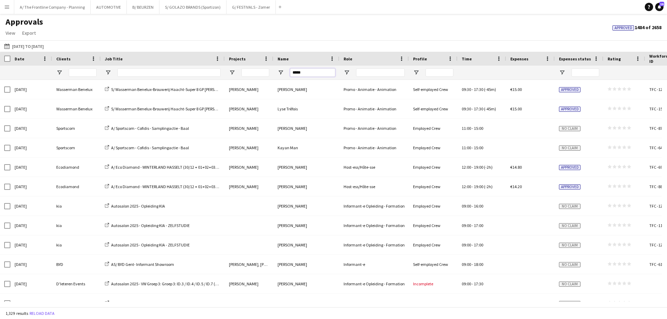
type input "*****"
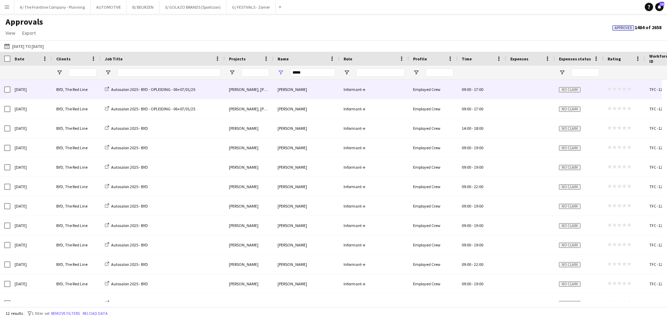
click at [66, 90] on div "BYD, The Red Line" at bounding box center [76, 89] width 49 height 19
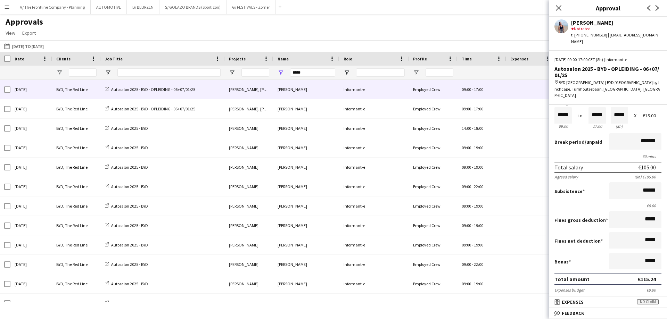
scroll to position [25, 0]
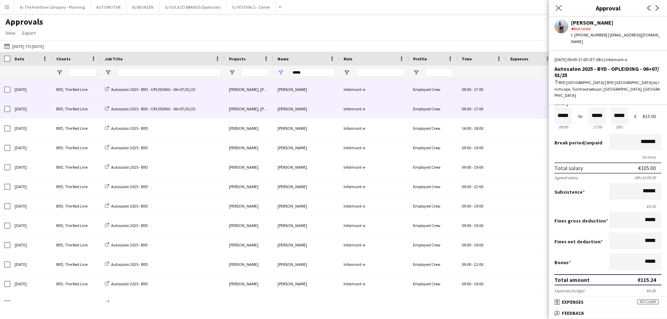
click at [44, 111] on div "[DATE]" at bounding box center [31, 108] width 42 height 19
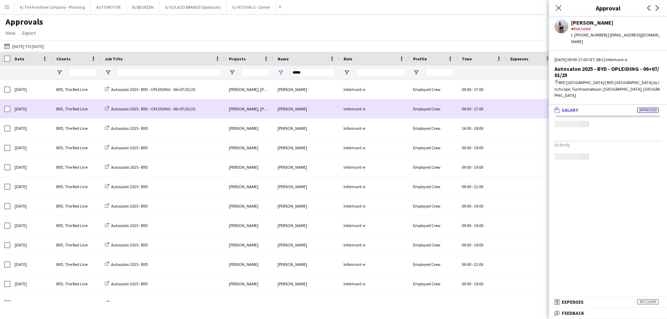
scroll to position [0, 0]
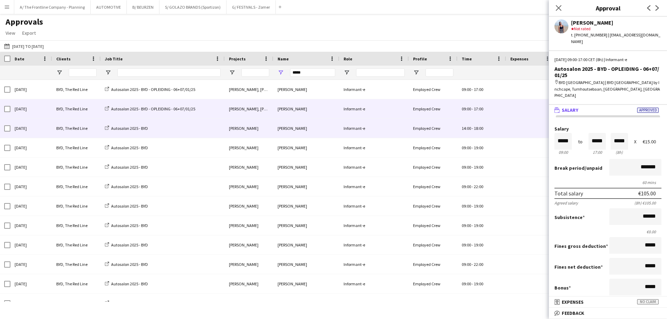
click at [47, 127] on div "[DATE]" at bounding box center [31, 128] width 42 height 19
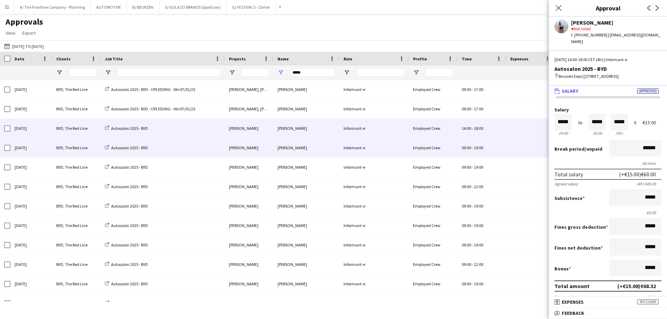
click at [46, 143] on div "[DATE]" at bounding box center [31, 147] width 42 height 19
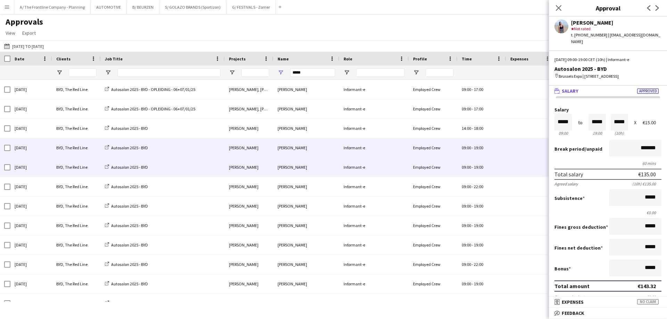
click at [50, 168] on div "[DATE]" at bounding box center [31, 167] width 42 height 19
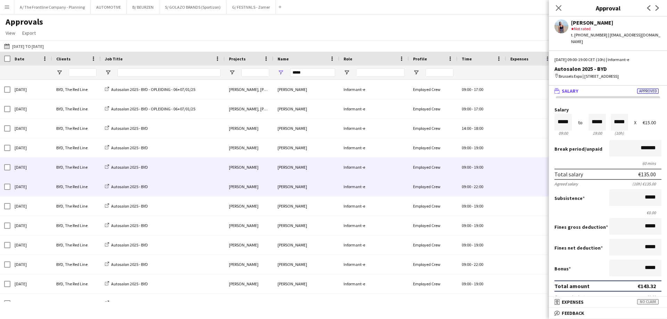
click at [50, 191] on div "[DATE]" at bounding box center [31, 186] width 42 height 19
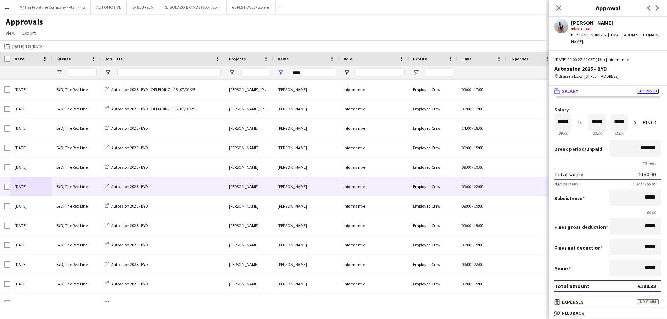
scroll to position [173, 0]
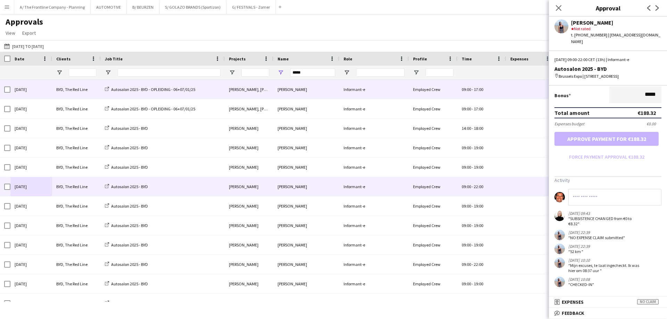
click at [57, 91] on div "BYD, The Red Line" at bounding box center [76, 89] width 49 height 19
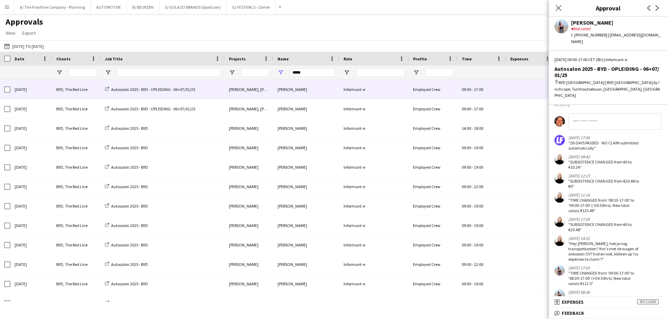
scroll to position [268, 0]
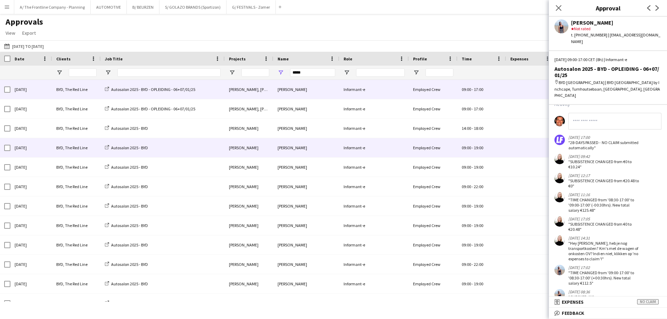
click at [103, 139] on div "Autosalon 2025 - BYD" at bounding box center [163, 147] width 124 height 19
click at [94, 147] on div "BYD, The Red Line" at bounding box center [76, 147] width 49 height 19
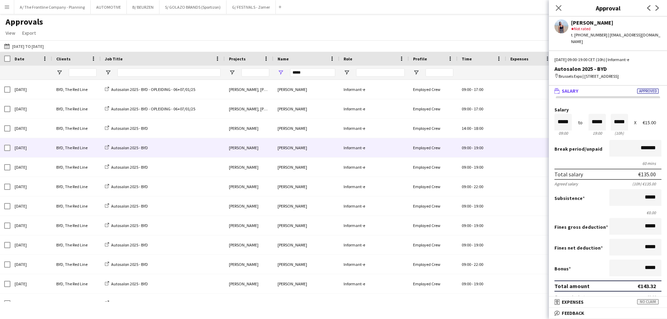
scroll to position [159, 0]
